Goal: Information Seeking & Learning: Learn about a topic

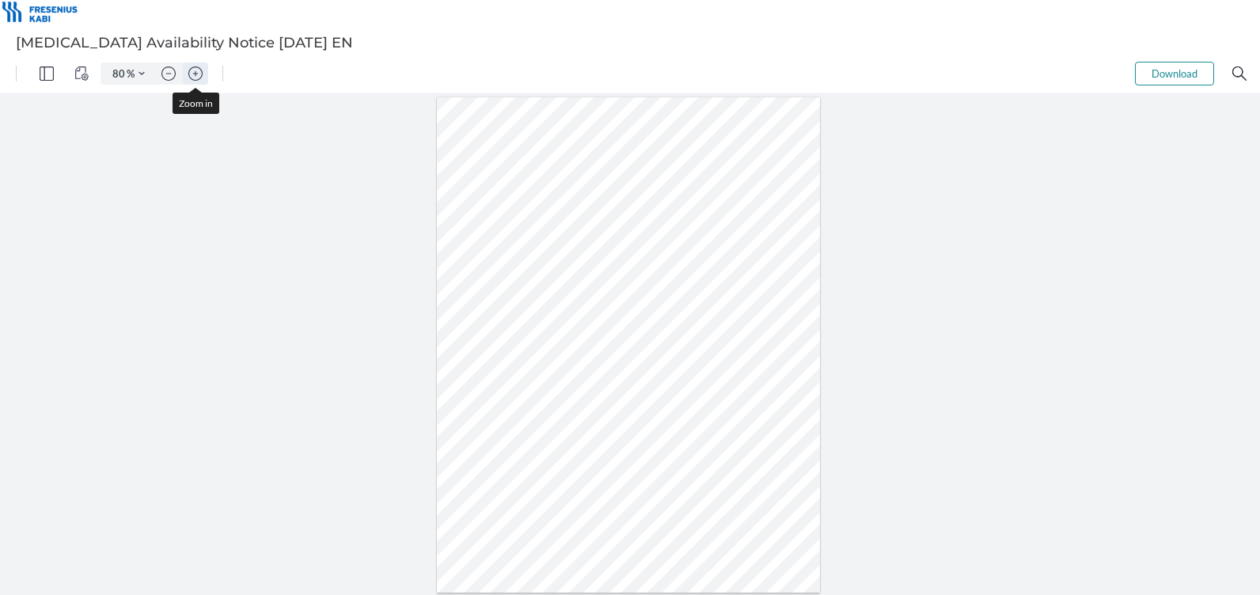
click at [194, 74] on img "Zoom in" at bounding box center [195, 73] width 14 height 14
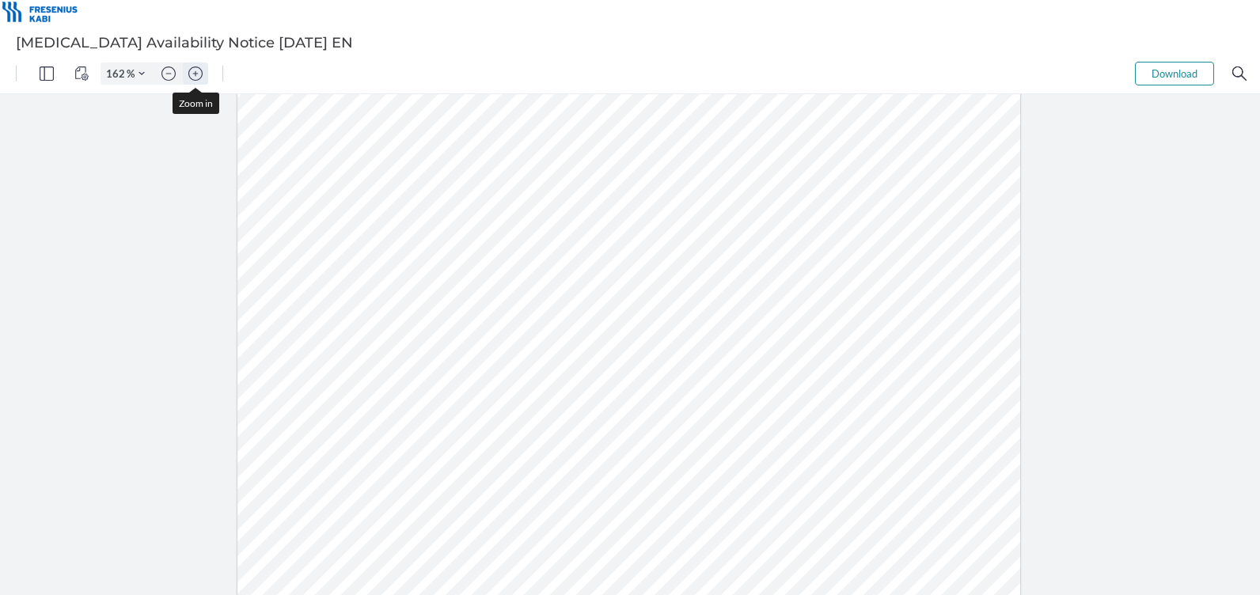
type input "212"
click at [198, 74] on img "Zoom in" at bounding box center [195, 73] width 14 height 14
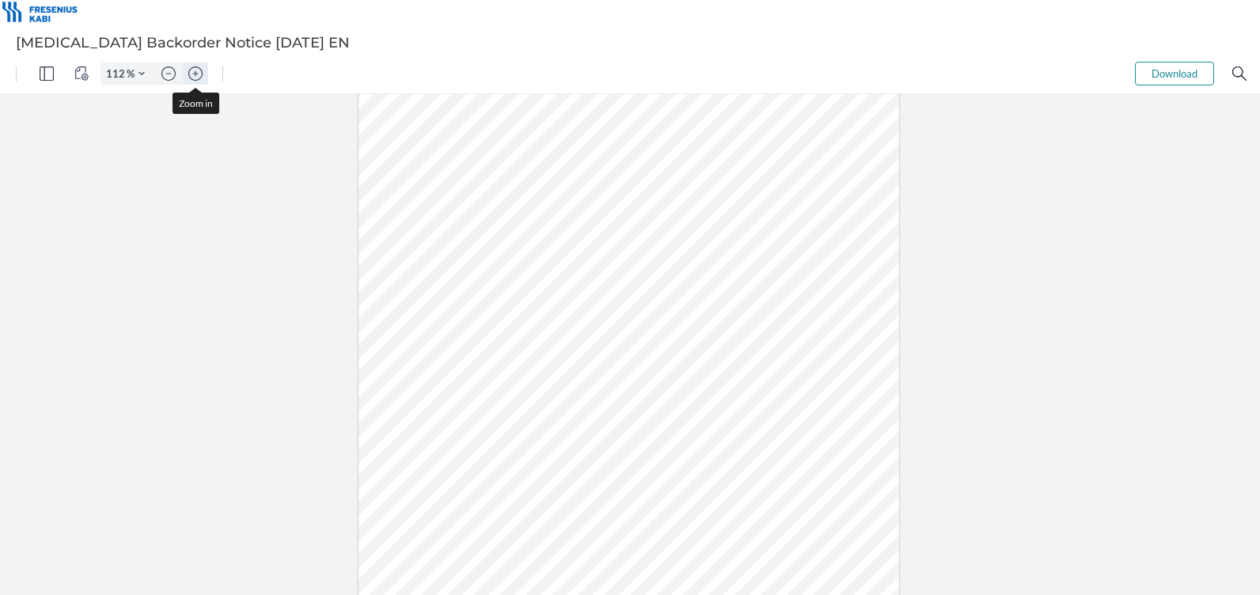
type input "137"
